Goal: Information Seeking & Learning: Learn about a topic

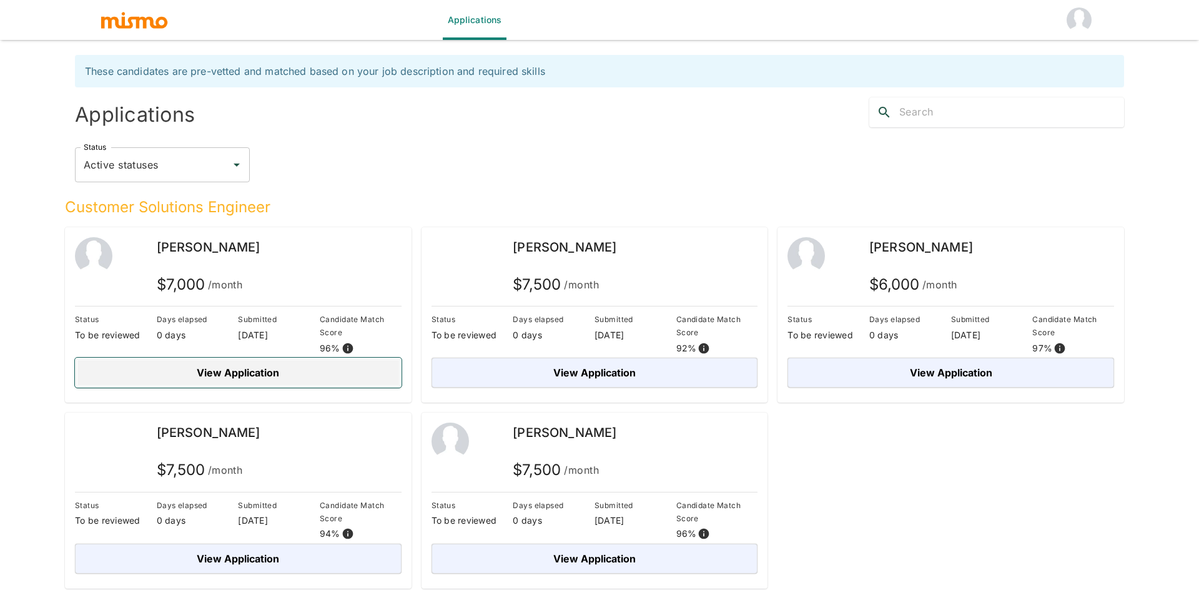
click at [249, 370] on button "View Application" at bounding box center [238, 373] width 327 height 30
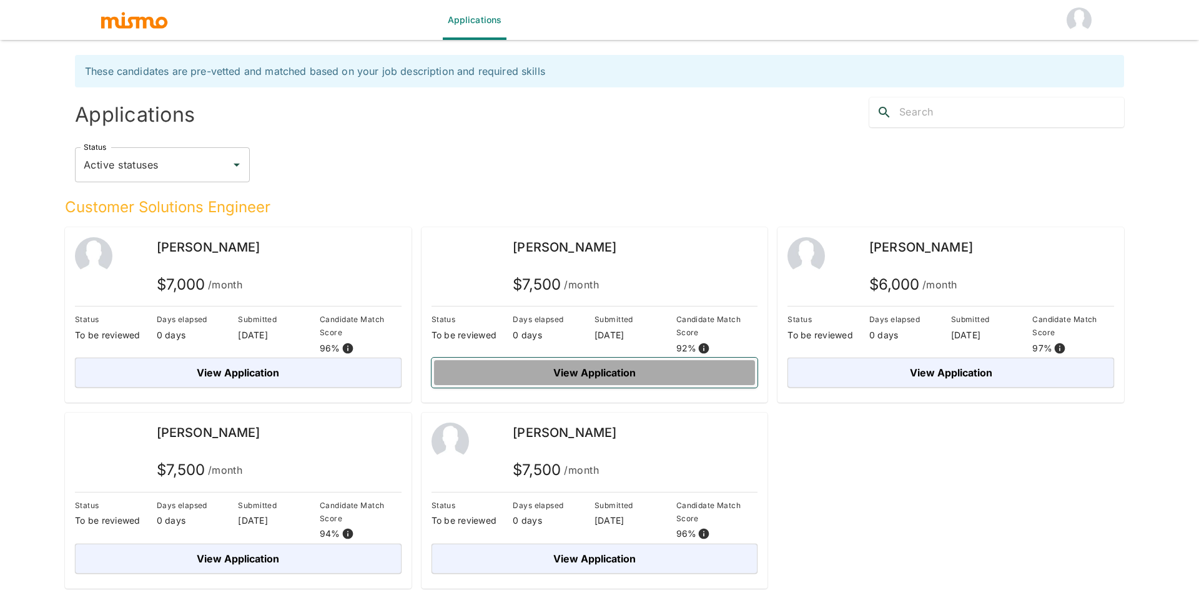
click at [612, 374] on button "View Application" at bounding box center [595, 373] width 327 height 30
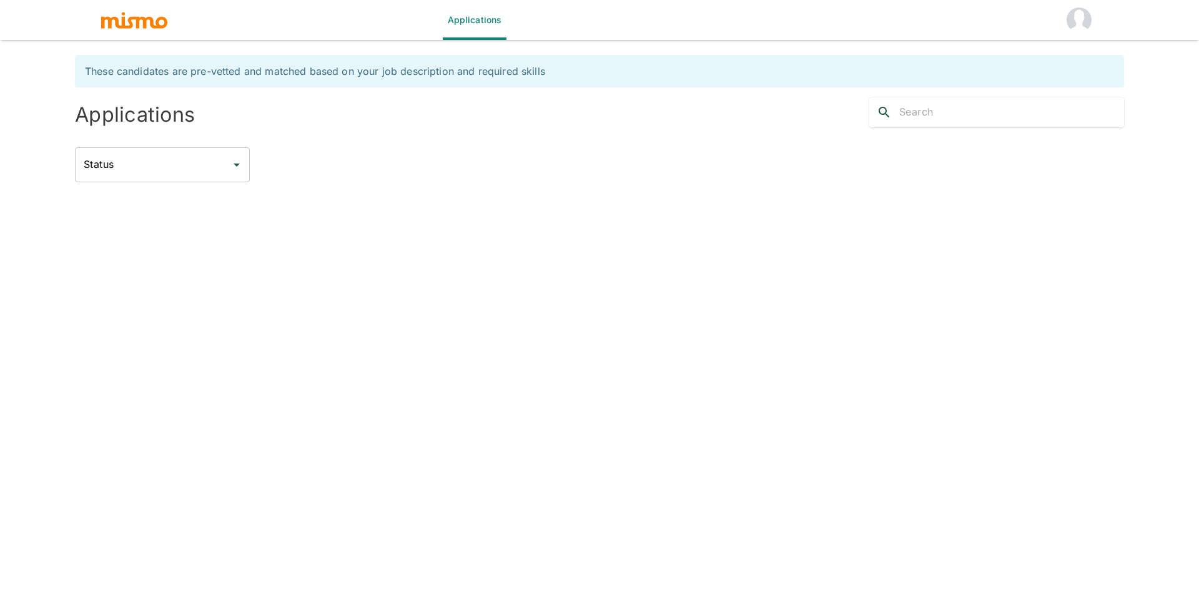
type input "Active statuses"
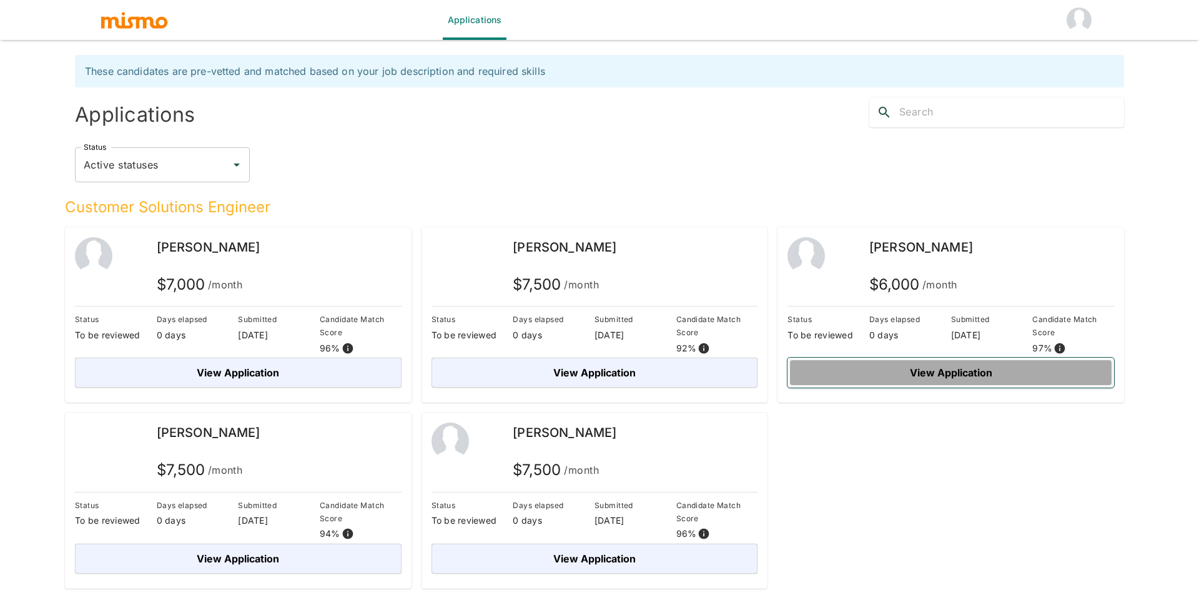
click at [888, 384] on button "View Application" at bounding box center [951, 373] width 327 height 30
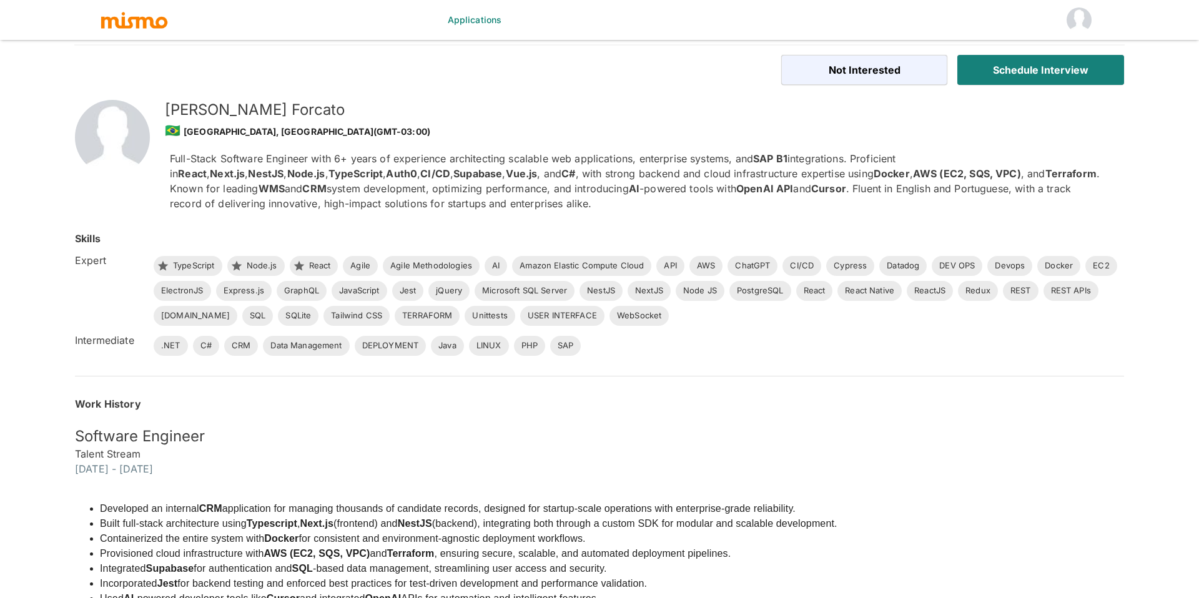
click at [91, 452] on h6 "Talent Stream" at bounding box center [600, 454] width 1050 height 15
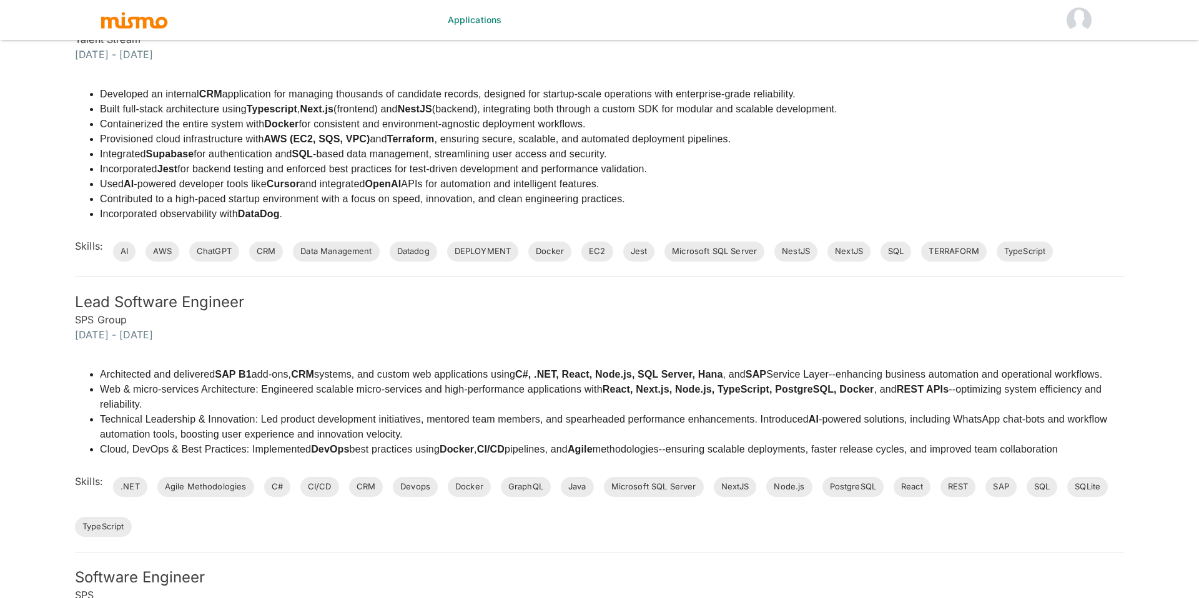
scroll to position [450, 0]
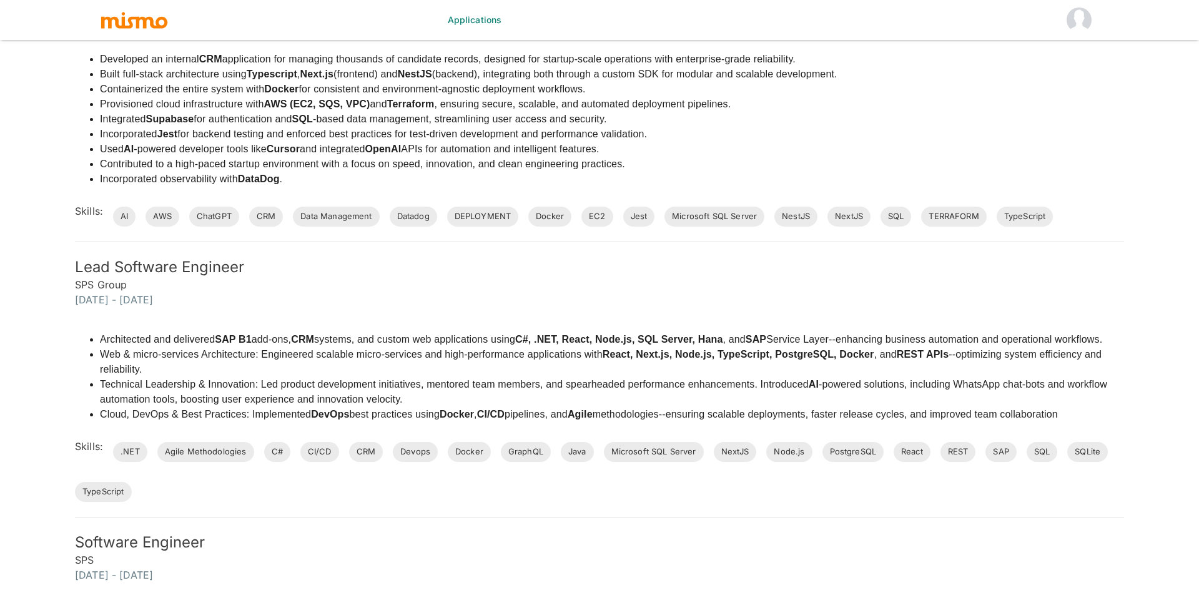
click at [93, 280] on h6 "SPS Group" at bounding box center [600, 284] width 1050 height 15
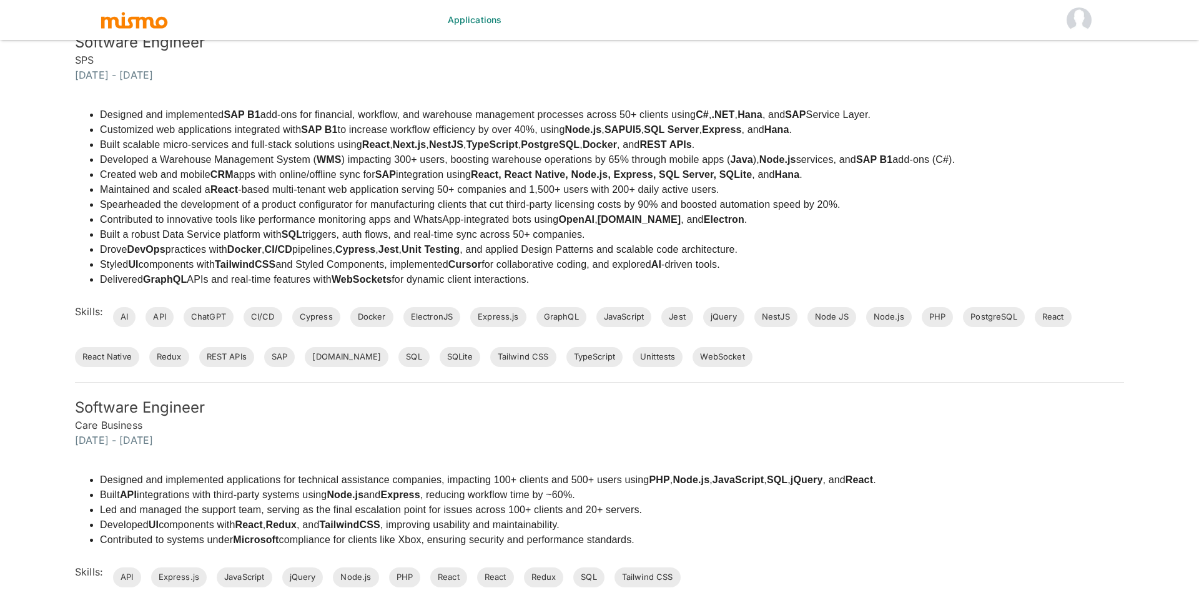
scroll to position [1050, 0]
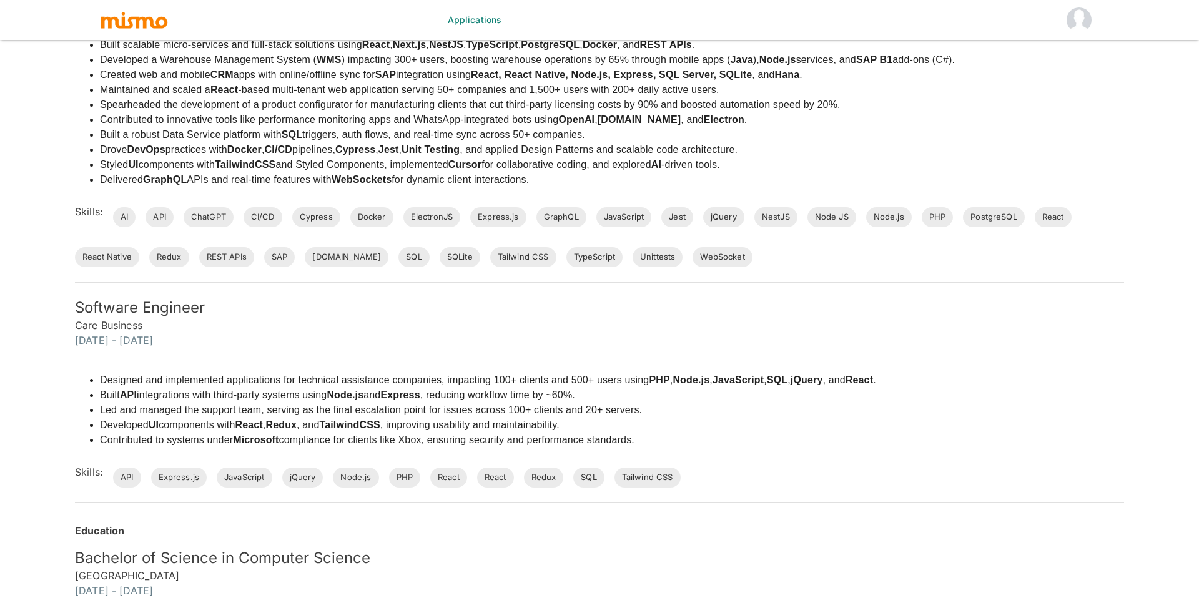
drag, startPoint x: 184, startPoint y: 575, endPoint x: 72, endPoint y: 575, distance: 112.5
click at [72, 575] on div "Bachelor of Science in Computer Science [GEOGRAPHIC_DATA] [DATE] - [DATE]" at bounding box center [592, 566] width 1065 height 65
copy h6 "[GEOGRAPHIC_DATA]"
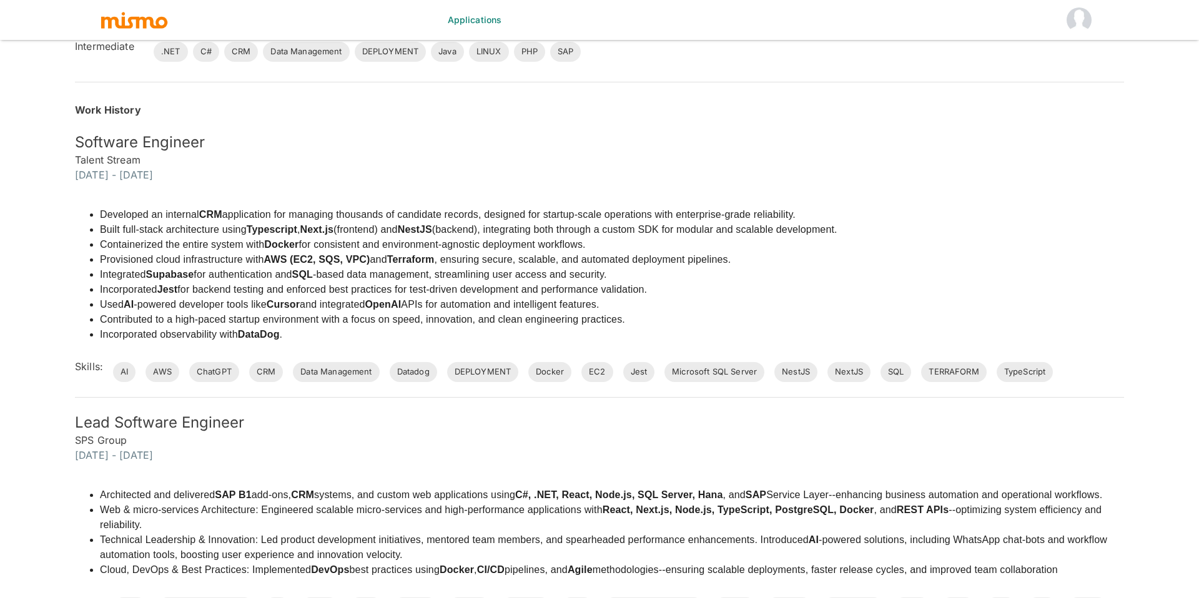
scroll to position [0, 0]
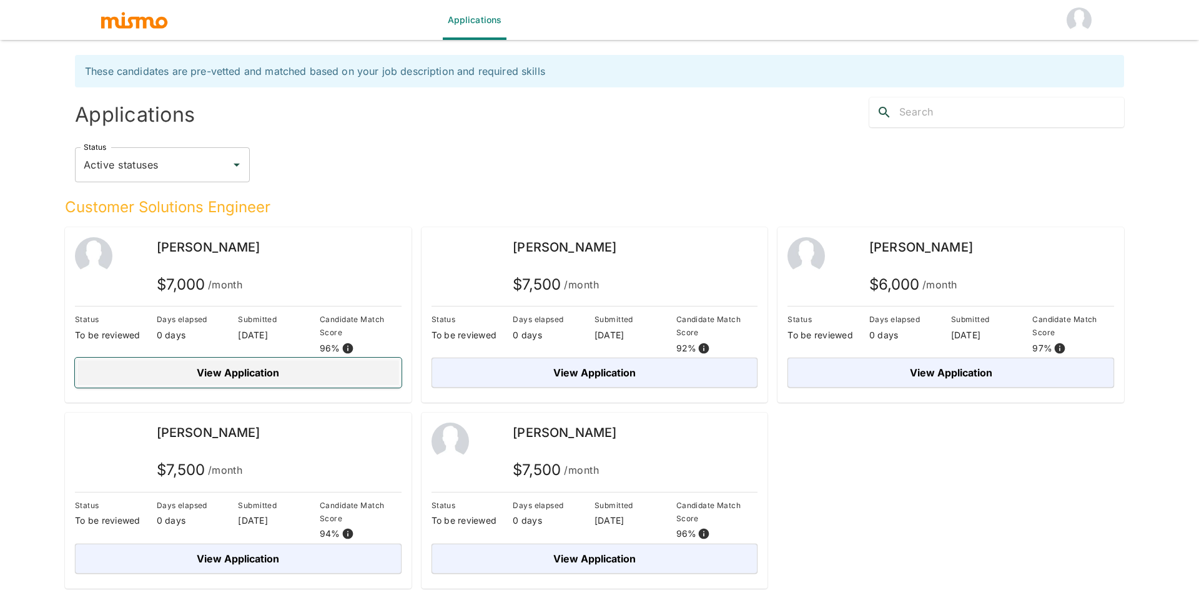
click at [264, 387] on button "View Application" at bounding box center [238, 373] width 327 height 30
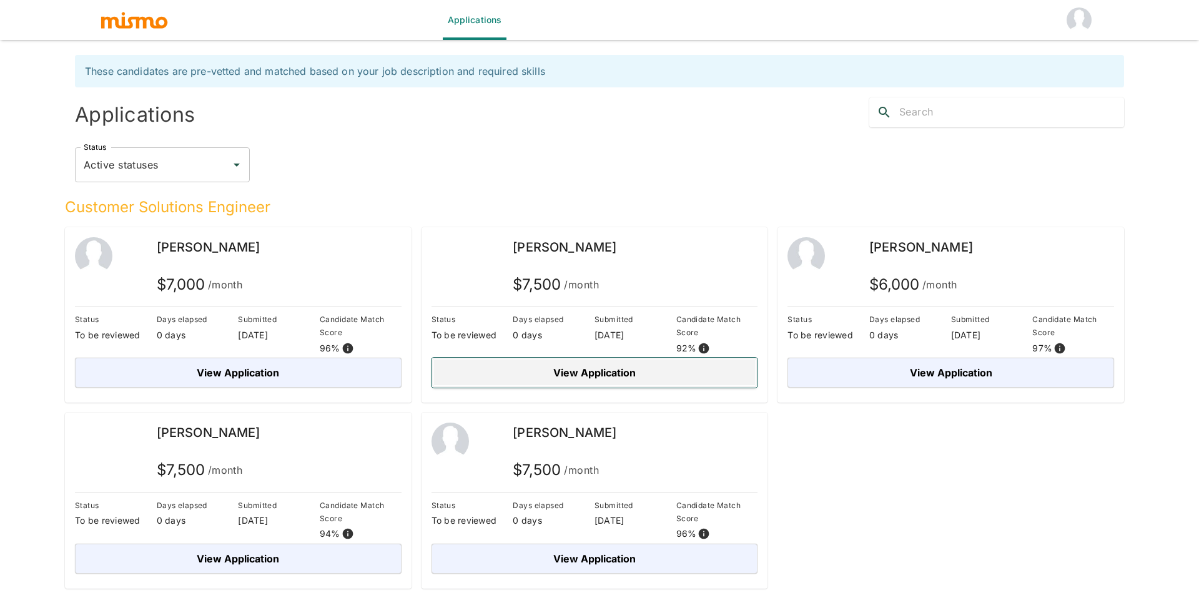
click at [577, 374] on button "View Application" at bounding box center [595, 373] width 327 height 30
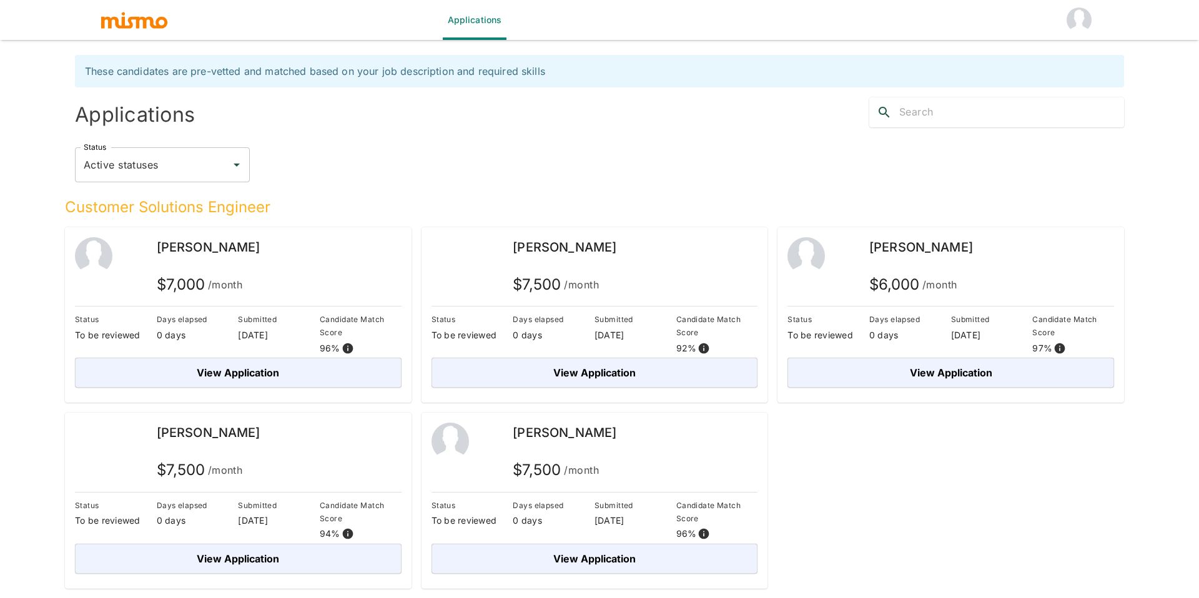
click at [337, 473] on div "$ 7,500 /month" at bounding box center [279, 472] width 245 height 25
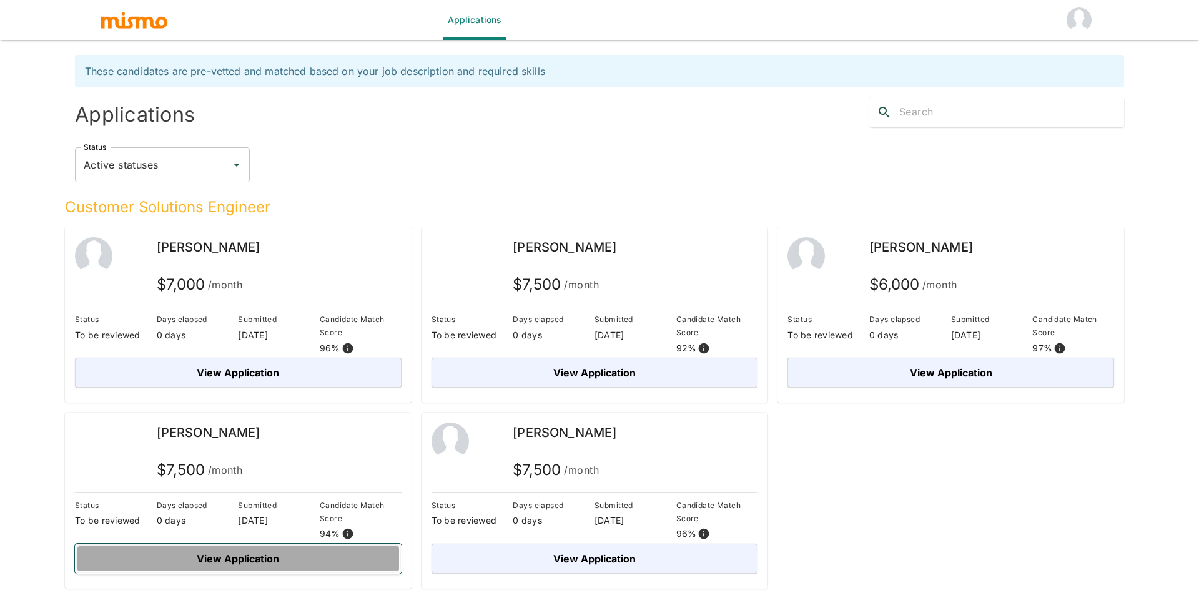
click at [261, 557] on button "View Application" at bounding box center [238, 559] width 327 height 30
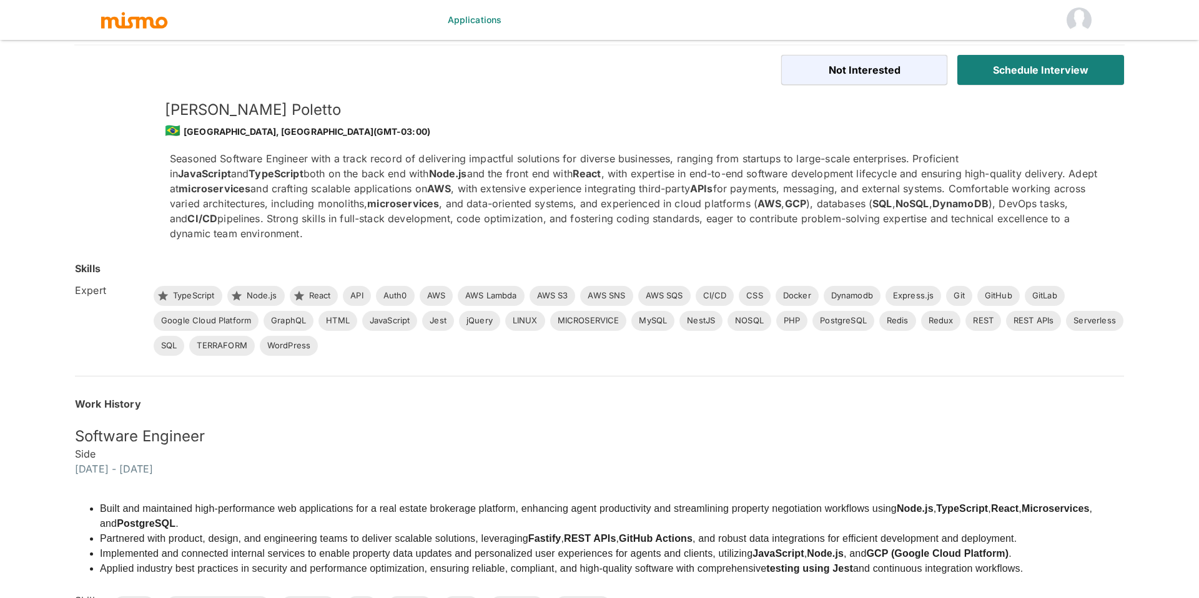
click at [474, 20] on link "Applications" at bounding box center [475, 20] width 64 height 40
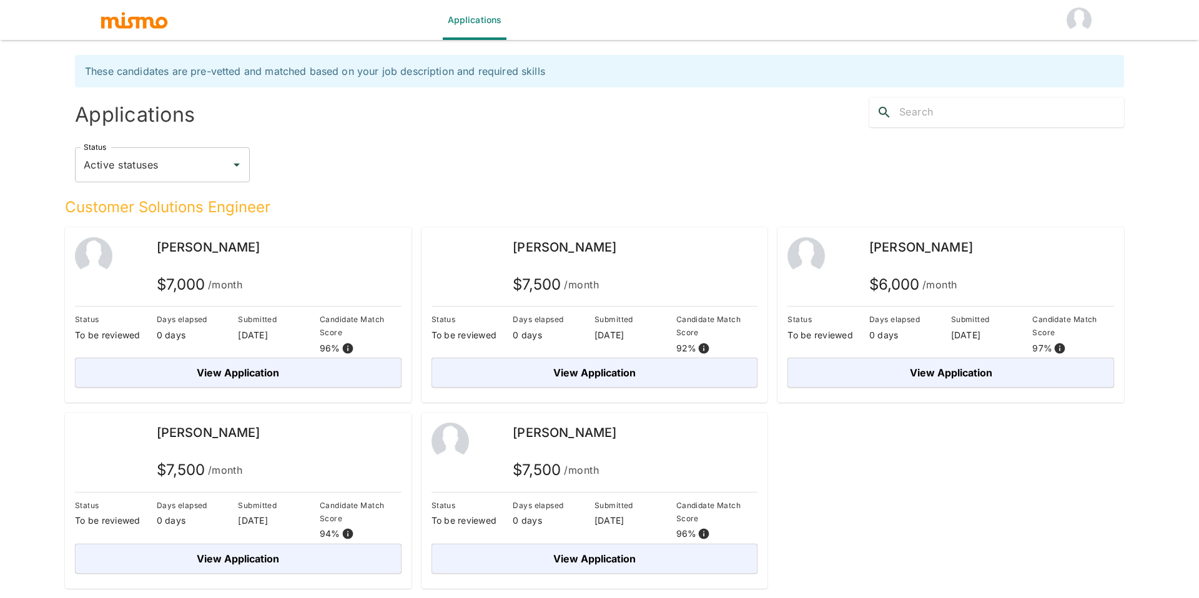
click at [591, 439] on span "[PERSON_NAME]" at bounding box center [565, 432] width 104 height 15
click at [226, 259] on div "[PERSON_NAME]" at bounding box center [279, 255] width 245 height 37
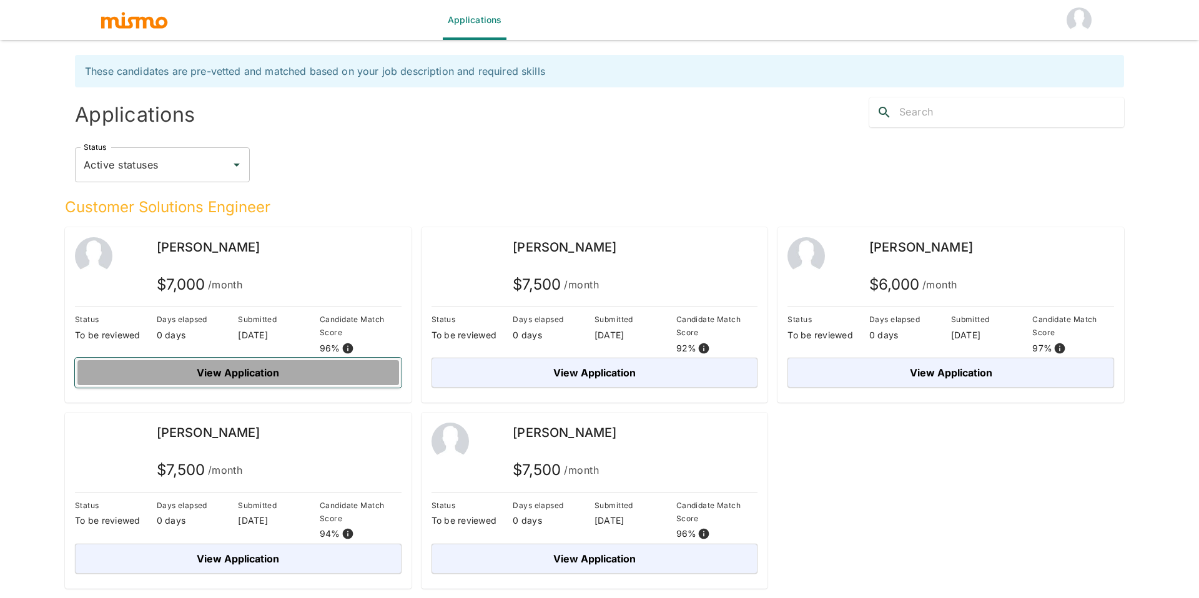
click at [264, 362] on button "View Application" at bounding box center [238, 373] width 327 height 30
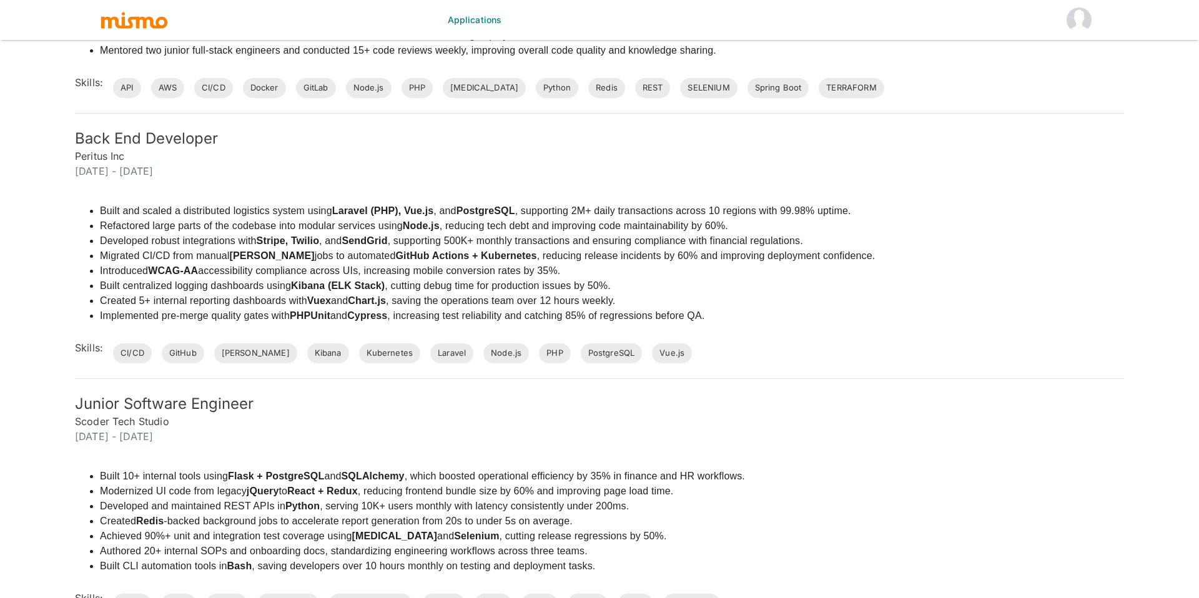
scroll to position [1286, 0]
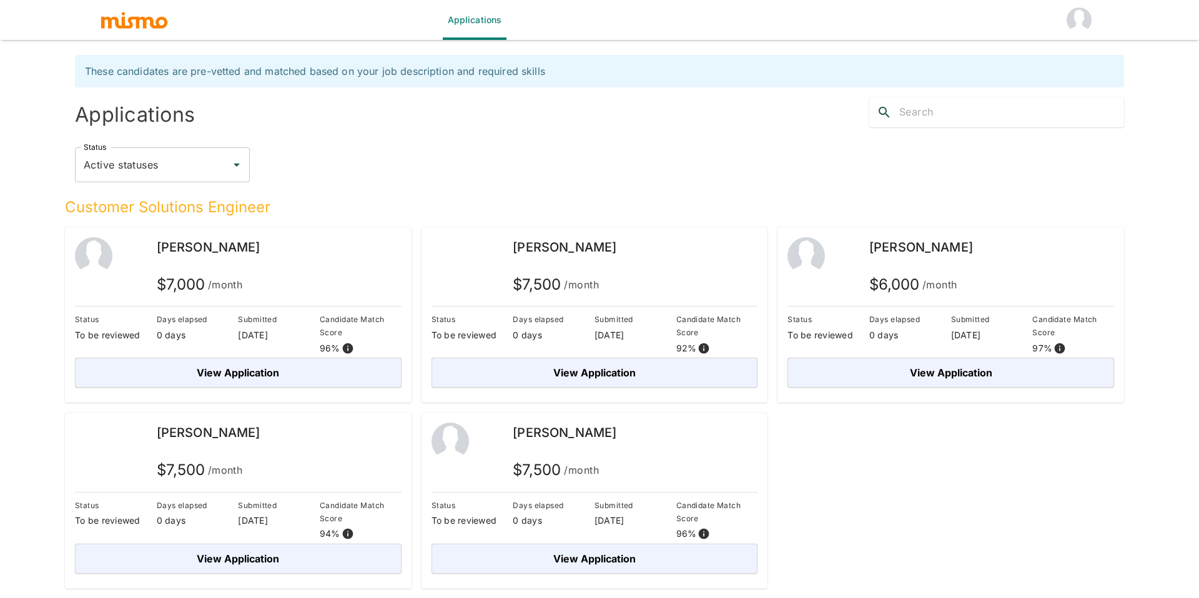
scroll to position [30, 0]
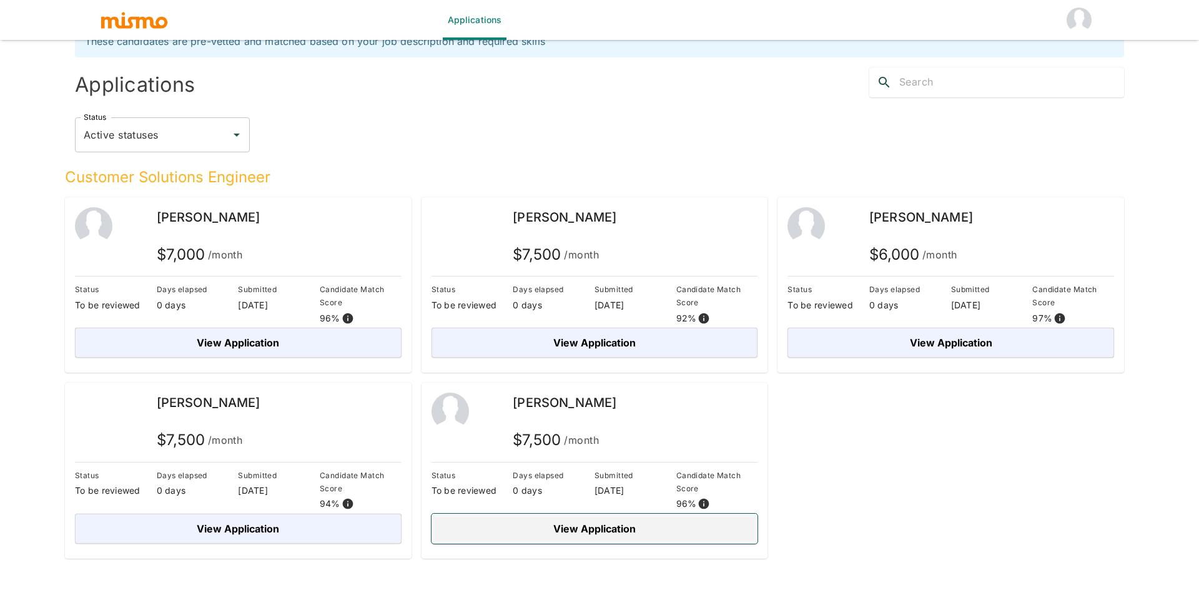
click at [607, 532] on button "View Application" at bounding box center [595, 529] width 327 height 30
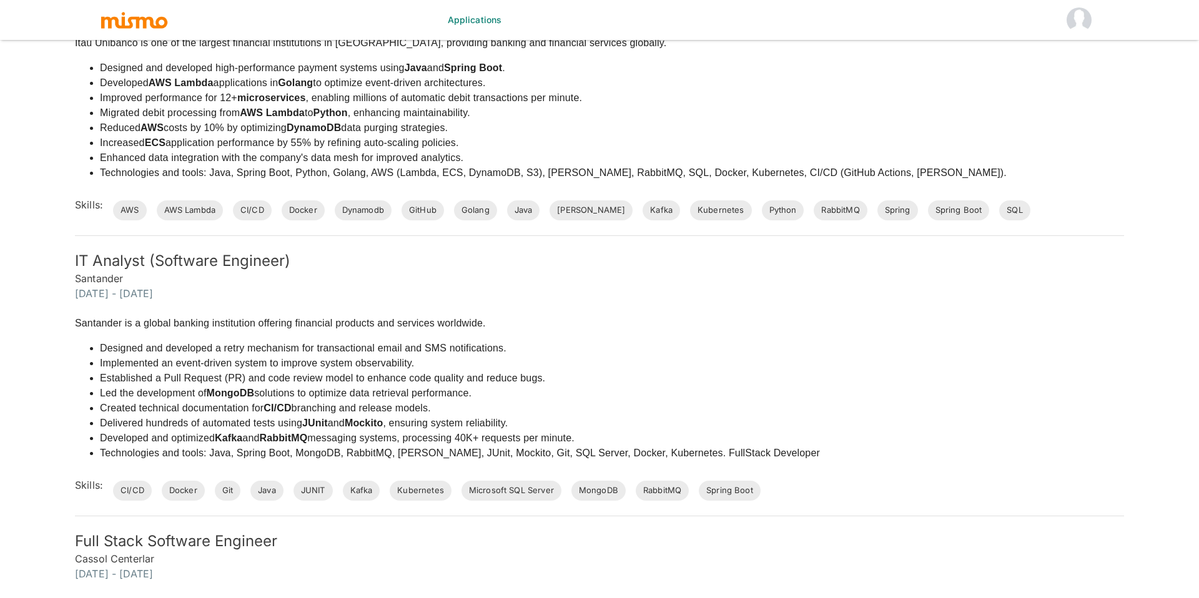
scroll to position [1641, 0]
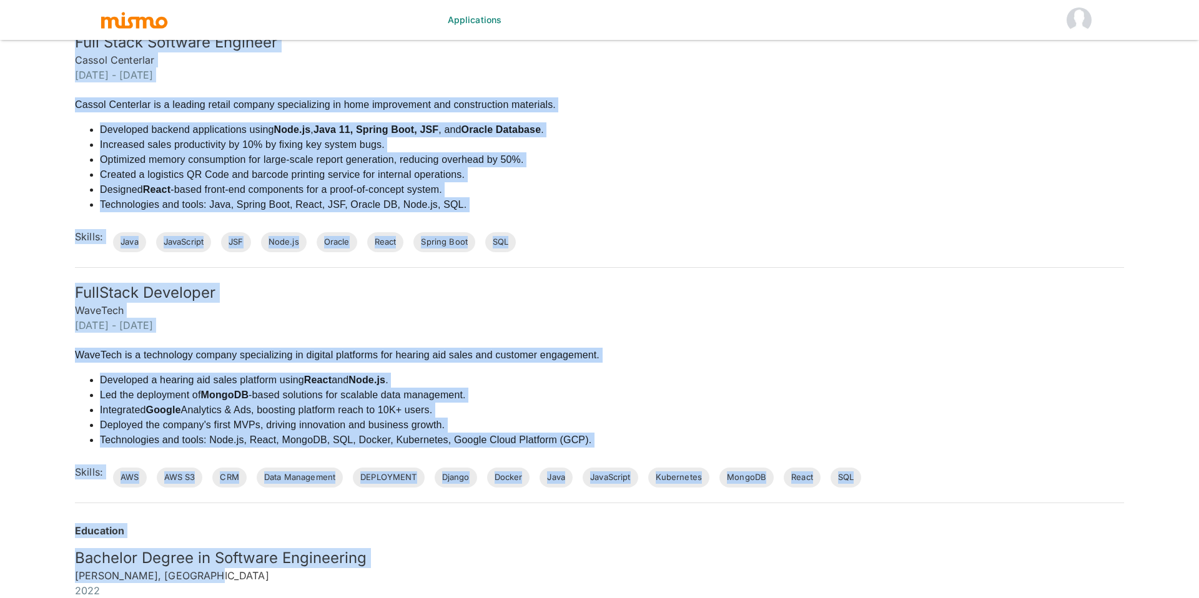
drag, startPoint x: 192, startPoint y: 577, endPoint x: 44, endPoint y: 578, distance: 148.1
click at [45, 578] on div "Education Bachelor Degree in Software Engineering [PERSON_NAME], [GEOGRAPHIC_DA…" at bounding box center [585, 546] width 1080 height 105
click at [175, 572] on h6 "[PERSON_NAME], [GEOGRAPHIC_DATA]" at bounding box center [600, 575] width 1050 height 15
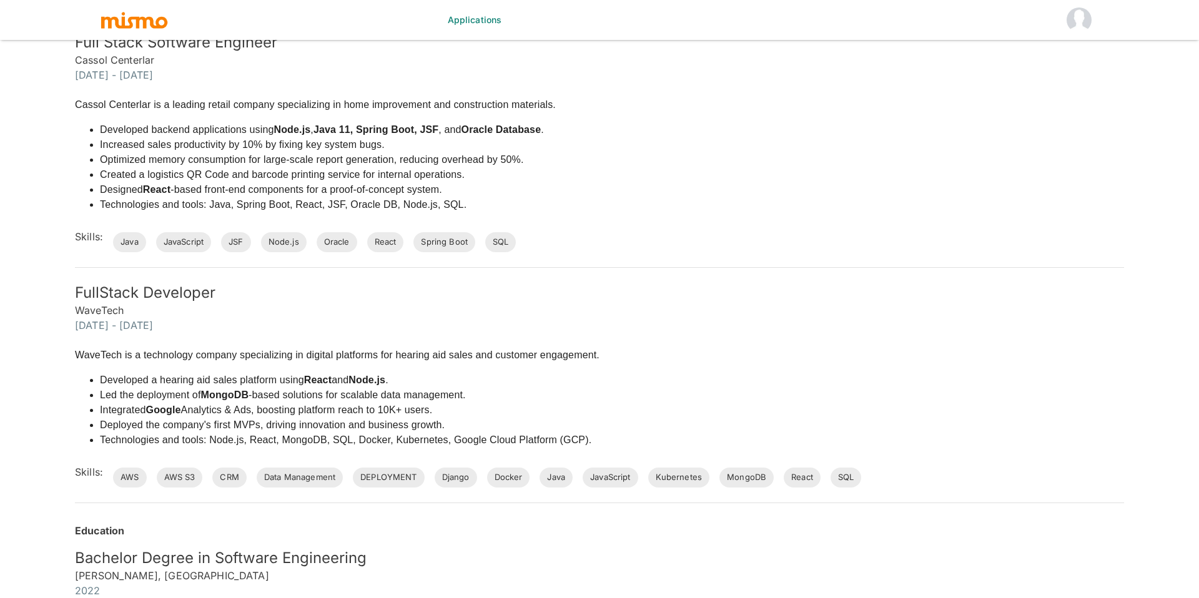
click at [196, 573] on h6 "[PERSON_NAME], [GEOGRAPHIC_DATA]" at bounding box center [600, 575] width 1050 height 15
drag, startPoint x: 201, startPoint y: 578, endPoint x: 77, endPoint y: 568, distance: 124.0
click at [77, 568] on h6 "[PERSON_NAME], [GEOGRAPHIC_DATA]" at bounding box center [600, 575] width 1050 height 15
copy h6 "[PERSON_NAME], [GEOGRAPHIC_DATA]"
click at [324, 353] on p "WaveTech is a technology company specializing in digital platforms for hearing …" at bounding box center [337, 355] width 525 height 15
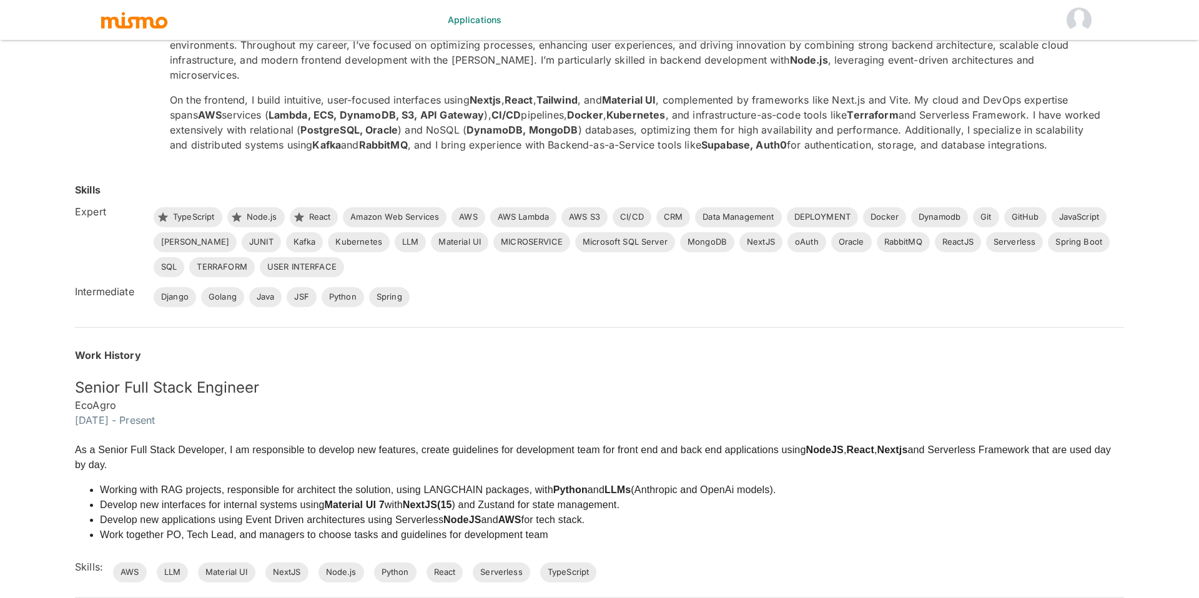
scroll to position [0, 0]
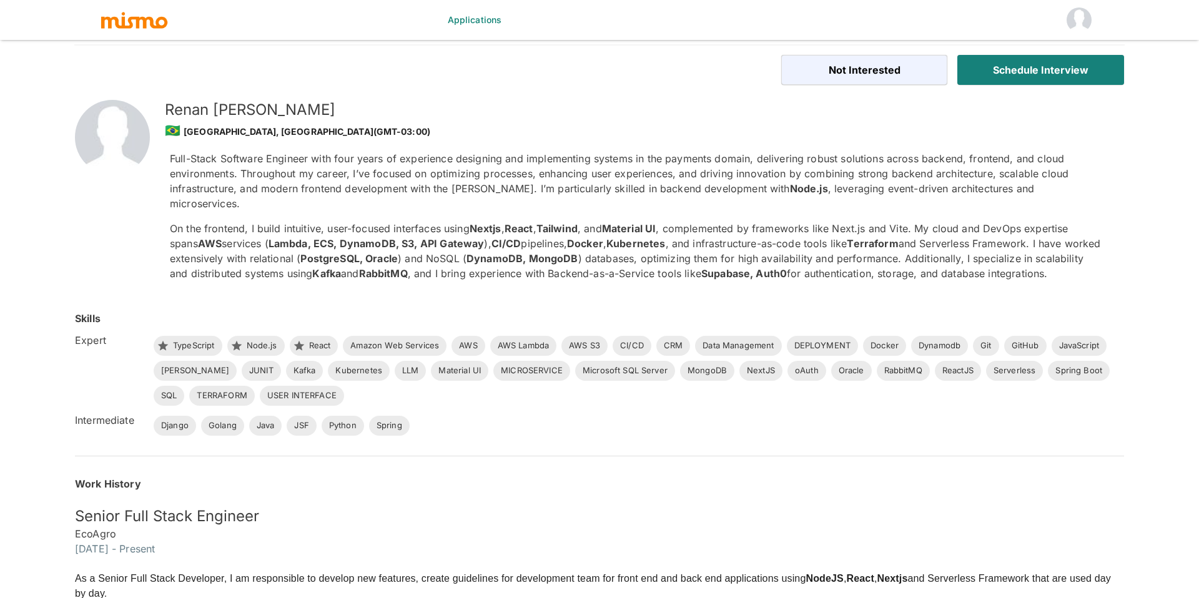
scroll to position [30, 0]
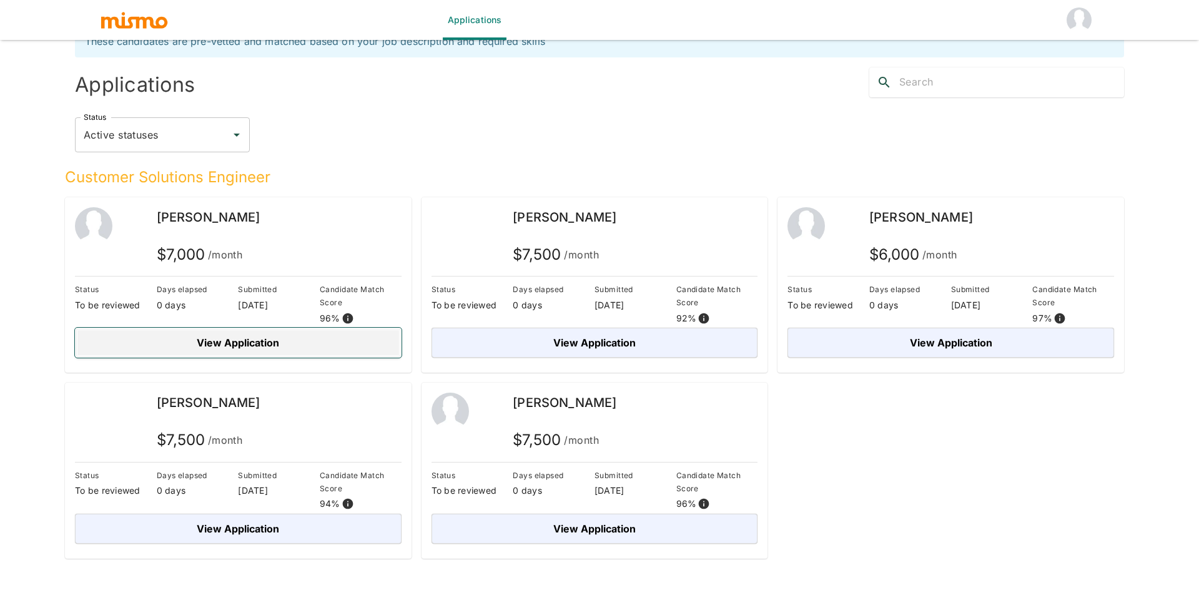
click at [240, 348] on button "View Application" at bounding box center [238, 343] width 327 height 30
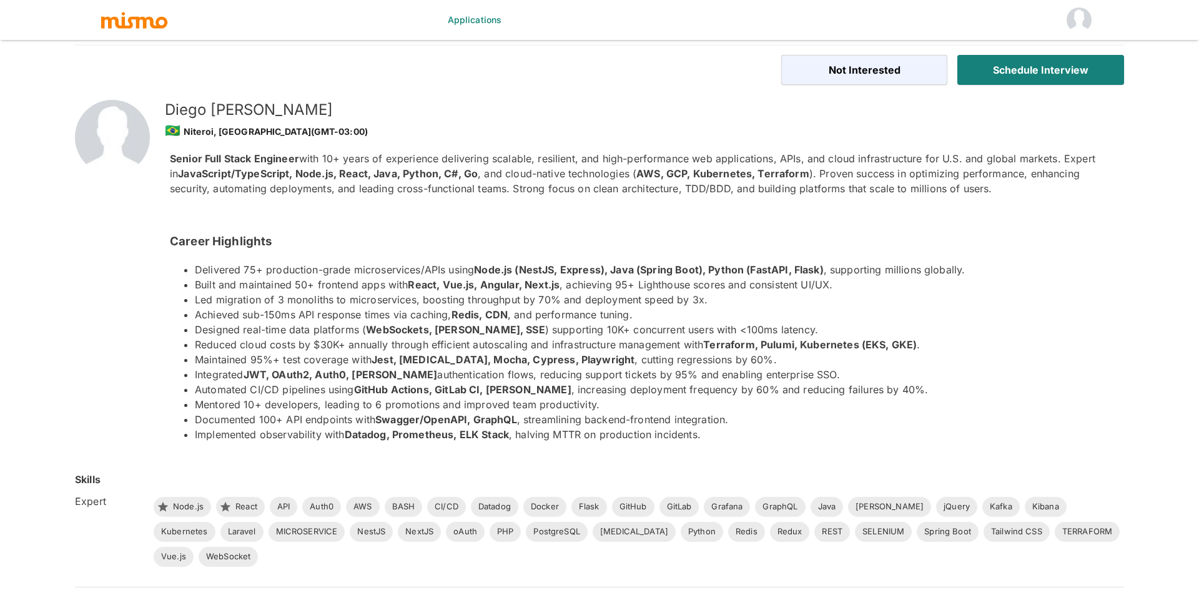
click at [261, 112] on h5 "[PERSON_NAME]" at bounding box center [635, 110] width 940 height 20
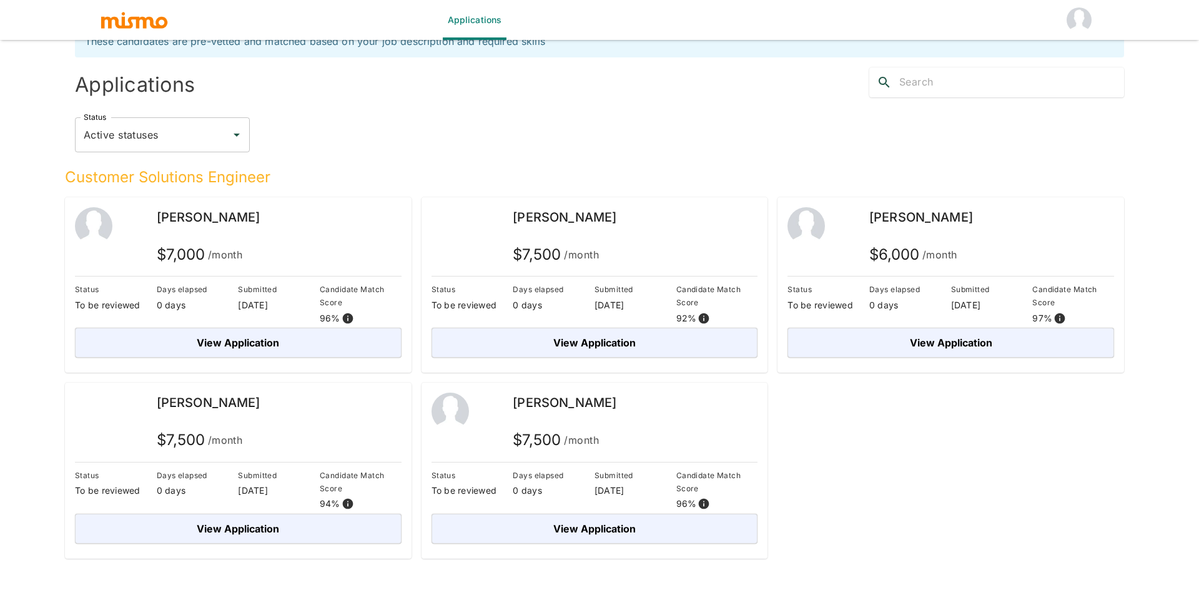
drag, startPoint x: 267, startPoint y: 219, endPoint x: 159, endPoint y: 221, distance: 107.5
click at [159, 221] on div "[PERSON_NAME]" at bounding box center [279, 217] width 245 height 20
copy span "[PERSON_NAME]"
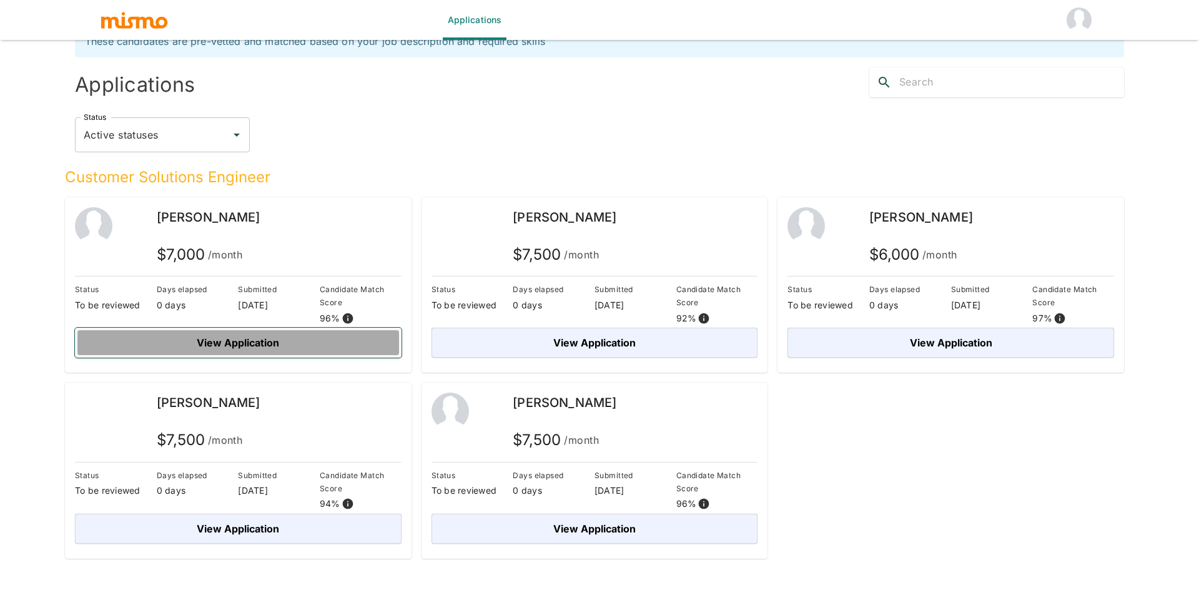
click at [242, 350] on button "View Application" at bounding box center [238, 343] width 327 height 30
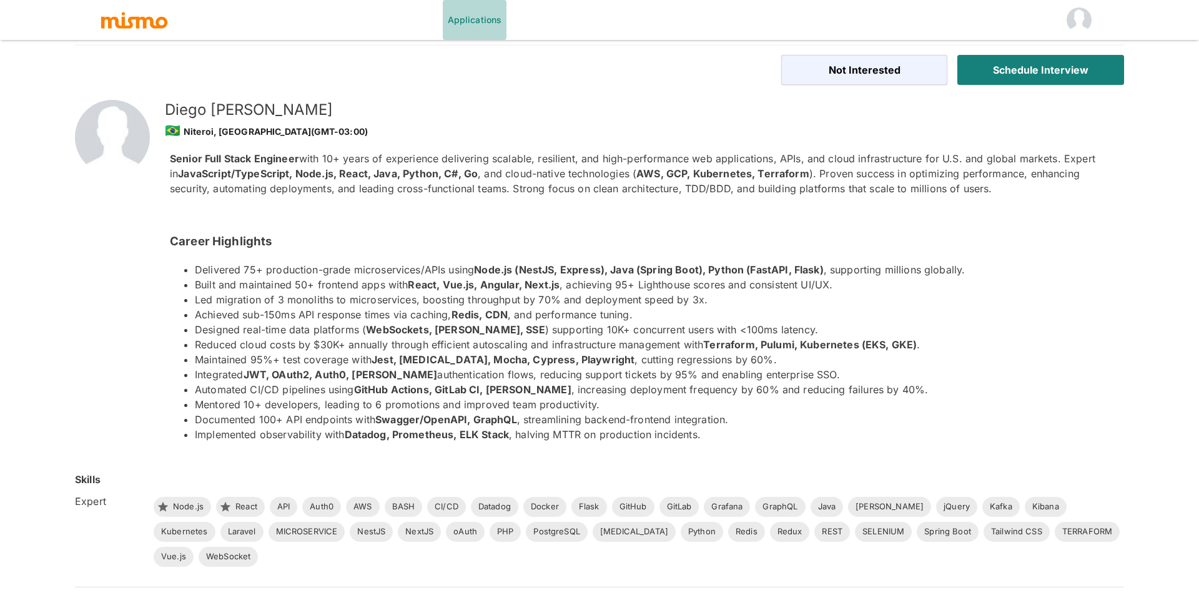
click at [461, 28] on link "Applications" at bounding box center [475, 20] width 64 height 40
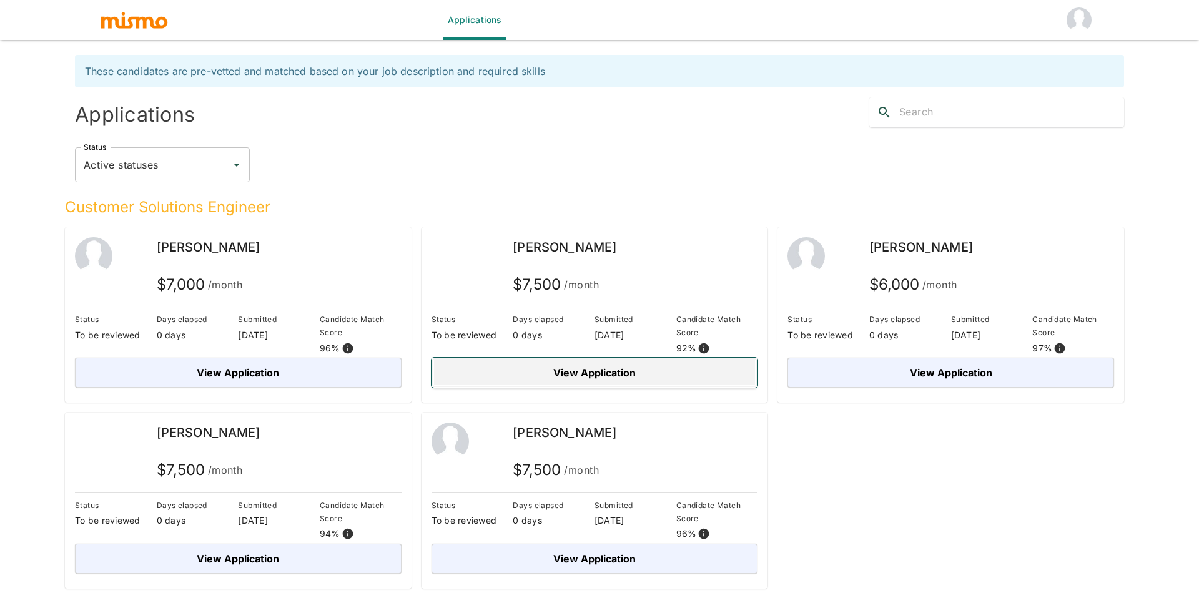
click at [572, 375] on button "View Application" at bounding box center [595, 373] width 327 height 30
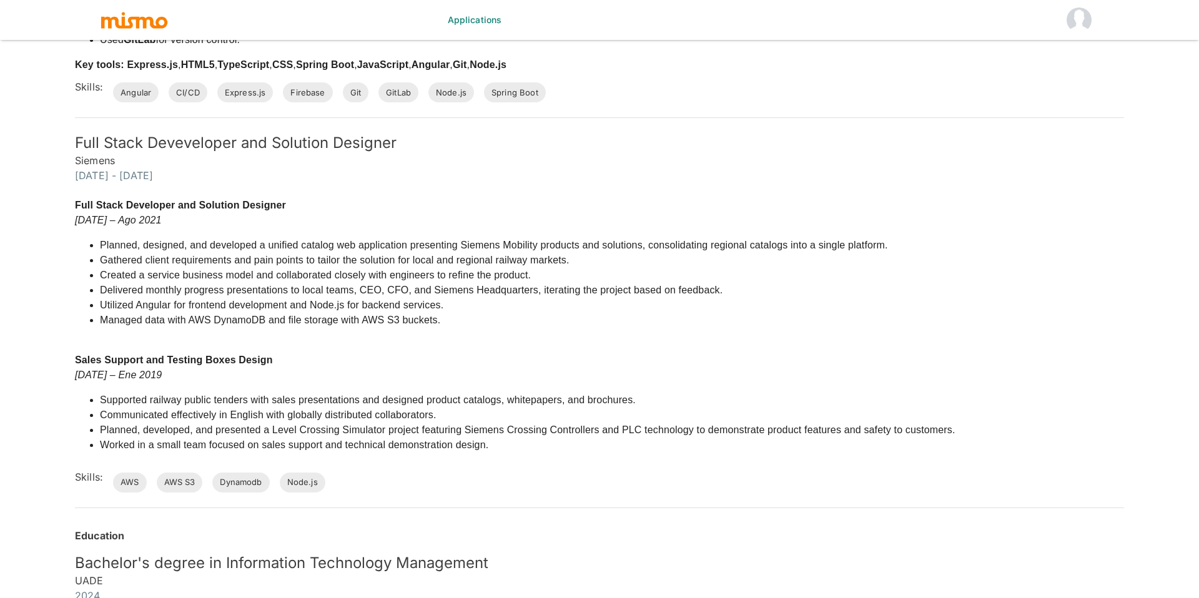
scroll to position [2705, 0]
click at [478, 29] on link "Applications" at bounding box center [475, 20] width 64 height 40
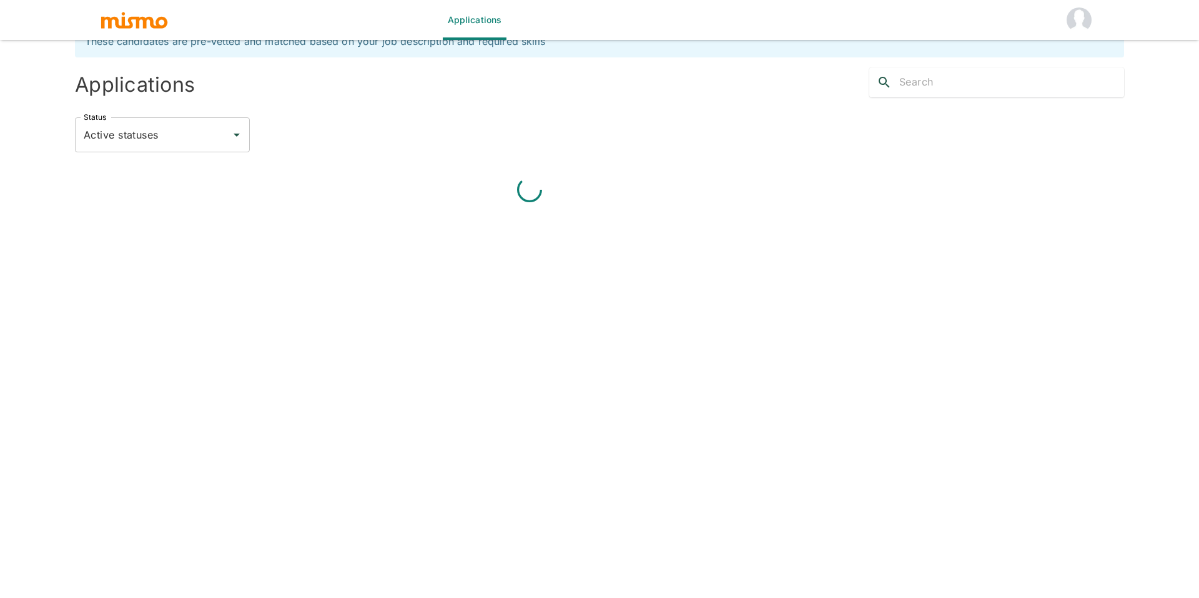
scroll to position [30, 0]
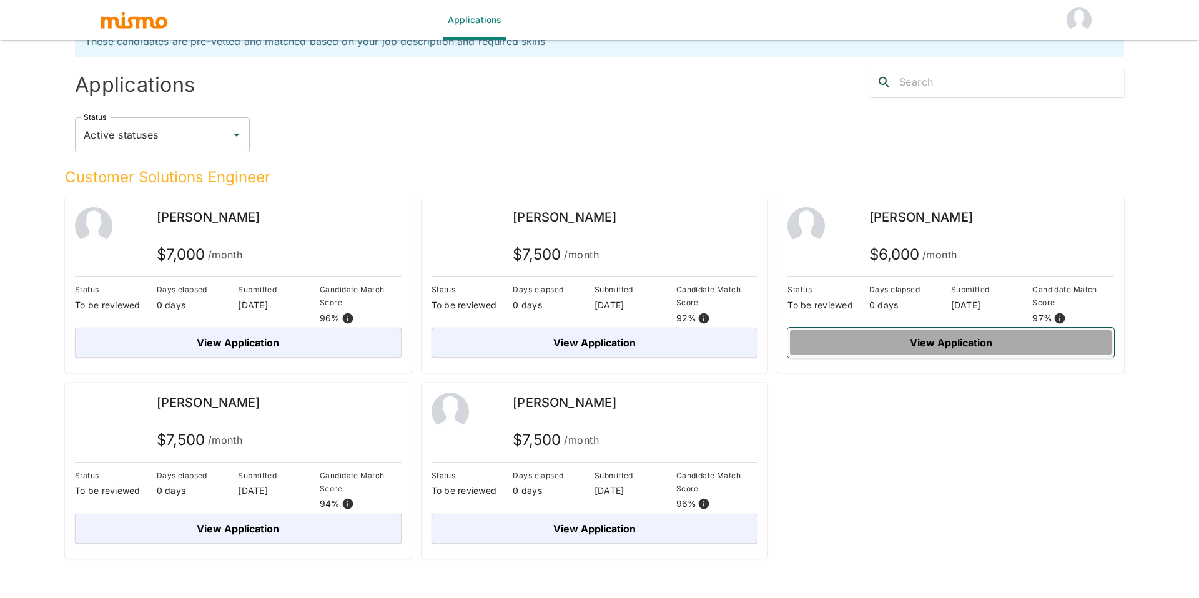
click at [888, 348] on button "View Application" at bounding box center [951, 343] width 327 height 30
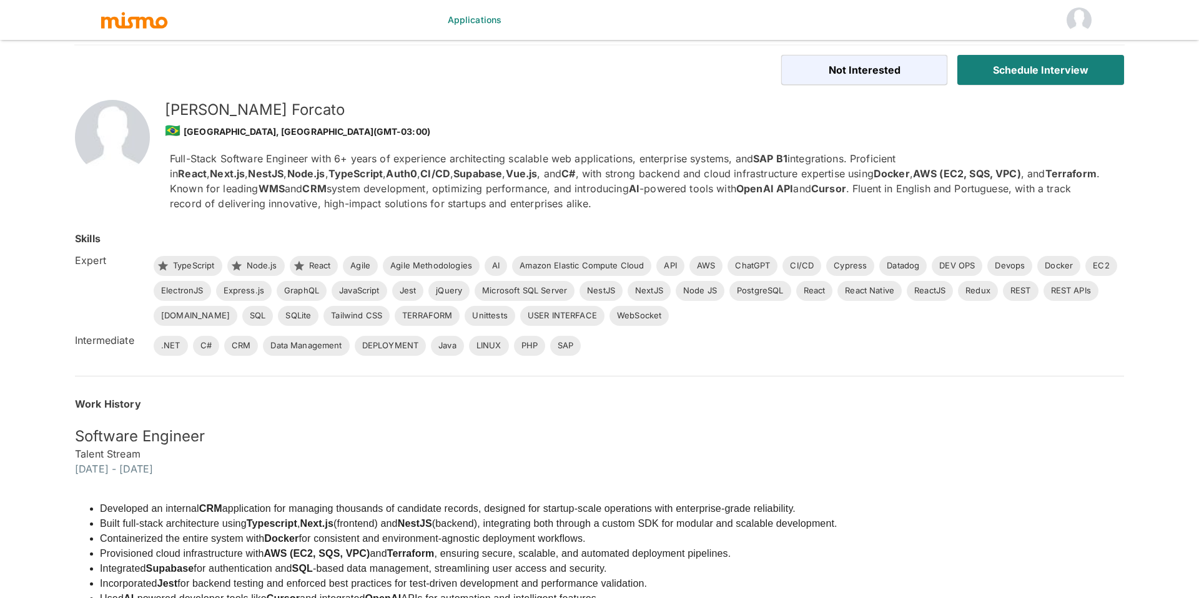
scroll to position [30, 0]
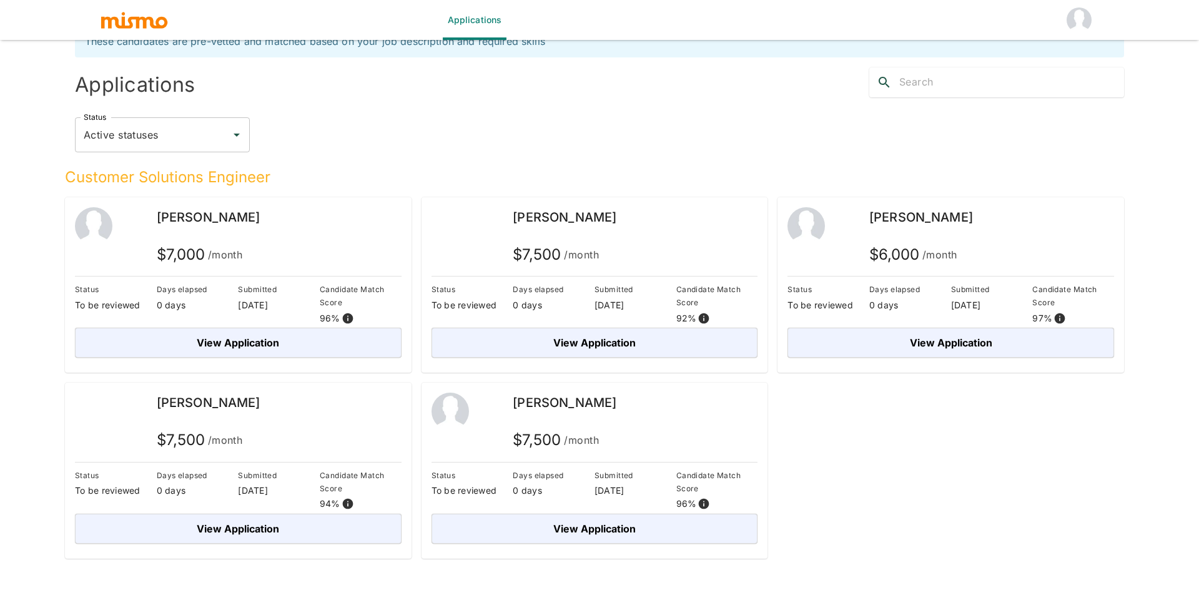
click at [534, 232] on div "[PERSON_NAME]" at bounding box center [635, 225] width 245 height 37
click at [605, 364] on div "[PERSON_NAME] $ 7,500 /month Status To be reviewed Days elapsed 0 days Submitte…" at bounding box center [595, 285] width 347 height 176
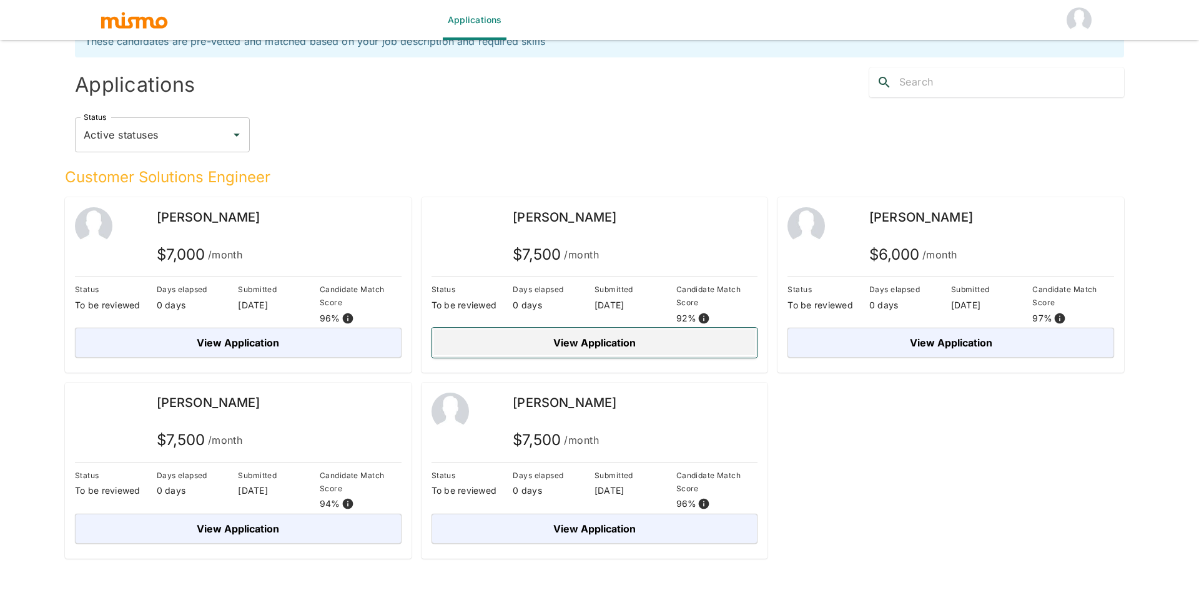
click at [605, 351] on button "View Application" at bounding box center [595, 343] width 327 height 30
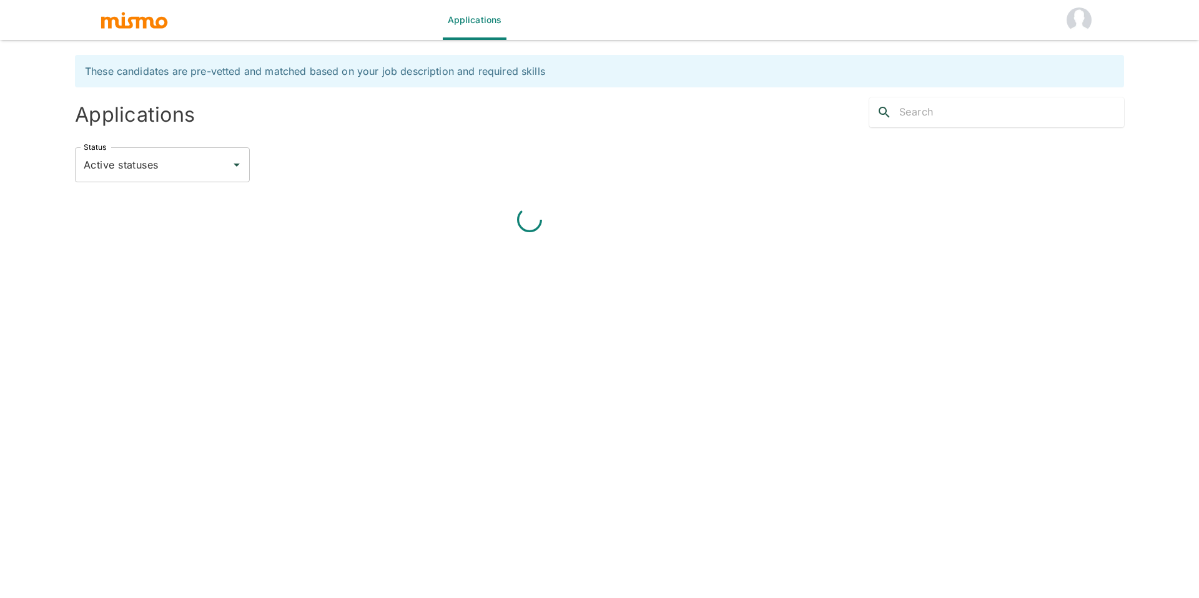
scroll to position [30, 0]
